Goal: Contribute content

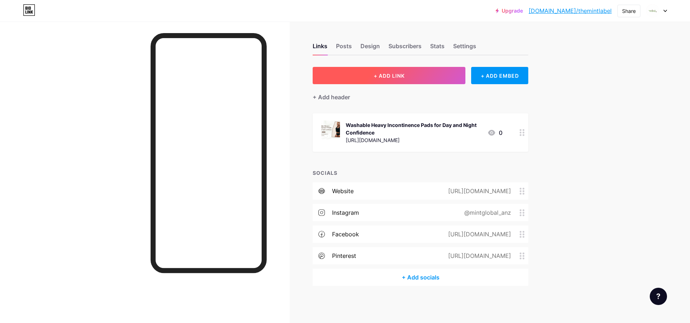
click at [371, 76] on button "+ ADD LINK" at bounding box center [388, 75] width 153 height 17
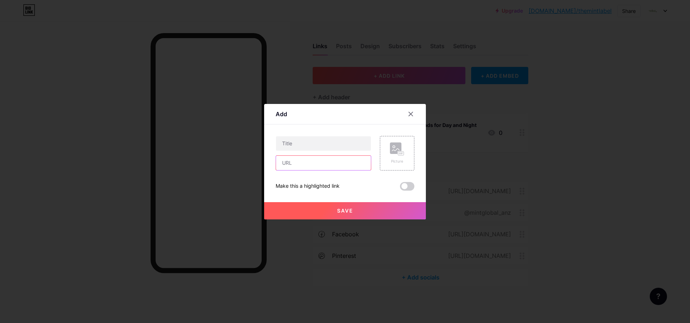
click at [305, 159] on input "text" at bounding box center [323, 163] width 95 height 14
paste input "[URL][DOMAIN_NAME][MEDICAL_DATA]"
type input "[URL][DOMAIN_NAME][MEDICAL_DATA]"
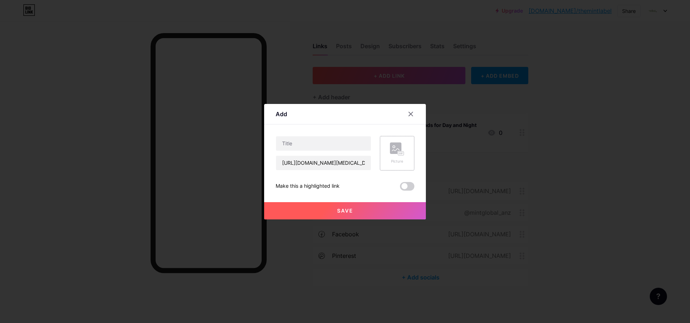
click at [395, 150] on icon at bounding box center [395, 149] width 7 height 2
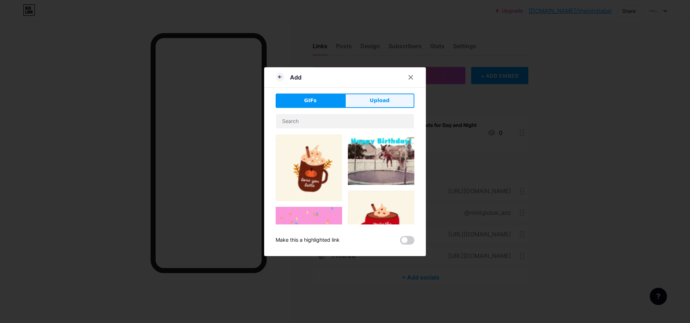
click at [393, 101] on button "Upload" at bounding box center [379, 100] width 69 height 14
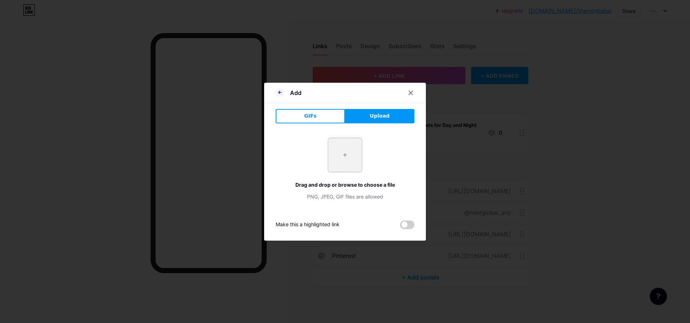
click at [345, 161] on input "file" at bounding box center [345, 155] width 34 height 34
type input "C:\fakepath\Untitleddesign-2024-02-05T131852.468.png"
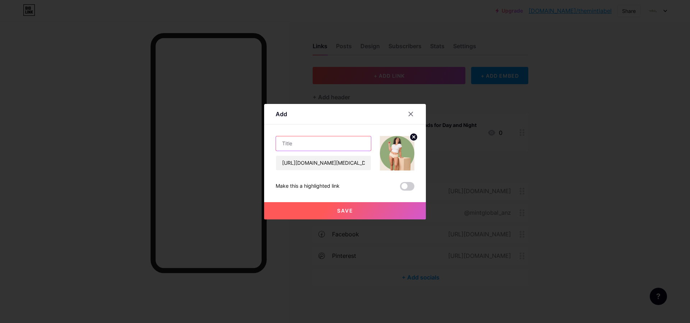
click at [310, 144] on input "text" at bounding box center [323, 143] width 95 height 14
paste input "Top Features to Look for in [MEDICAL_DATA] Maternity Underwear for Confidence"
type input "Top Features to Look for in [MEDICAL_DATA] Maternity Underwear for Confidence"
click at [322, 125] on div "Content YouTube Play YouTube video without leaving your page. ADD Vimeo Play Vi…" at bounding box center [344, 157] width 139 height 66
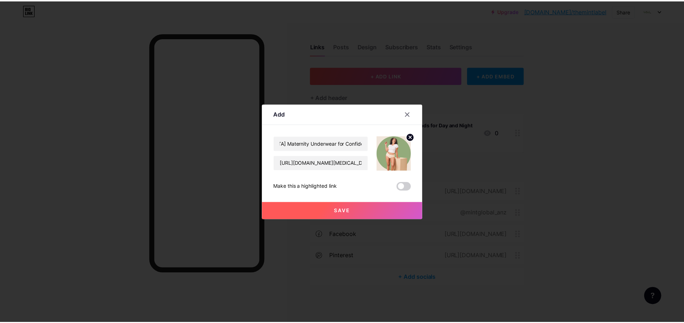
scroll to position [0, 0]
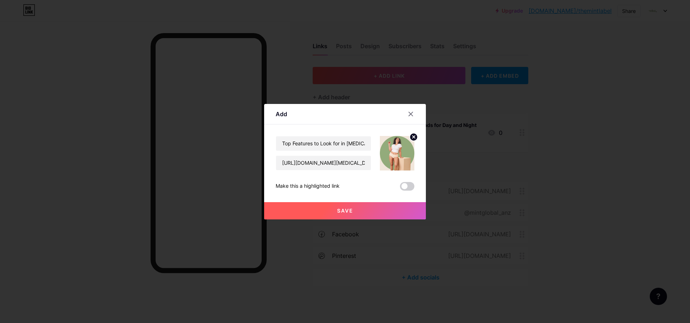
click at [344, 203] on button "Save" at bounding box center [345, 210] width 162 height 17
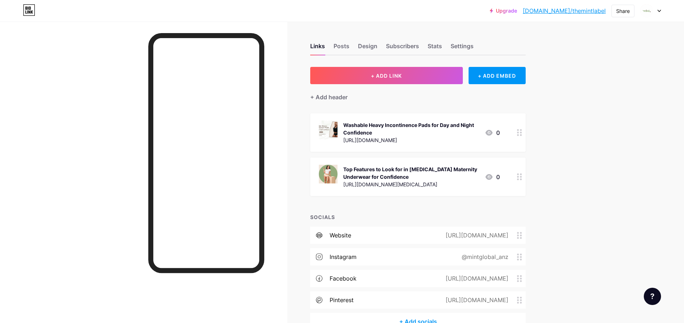
drag, startPoint x: 618, startPoint y: 12, endPoint x: 619, endPoint y: 19, distance: 6.5
click at [620, 12] on div "Share" at bounding box center [623, 11] width 14 height 8
click at [557, 38] on div "Copy link" at bounding box center [563, 37] width 27 height 9
